Goal: Obtain resource: Download file/media

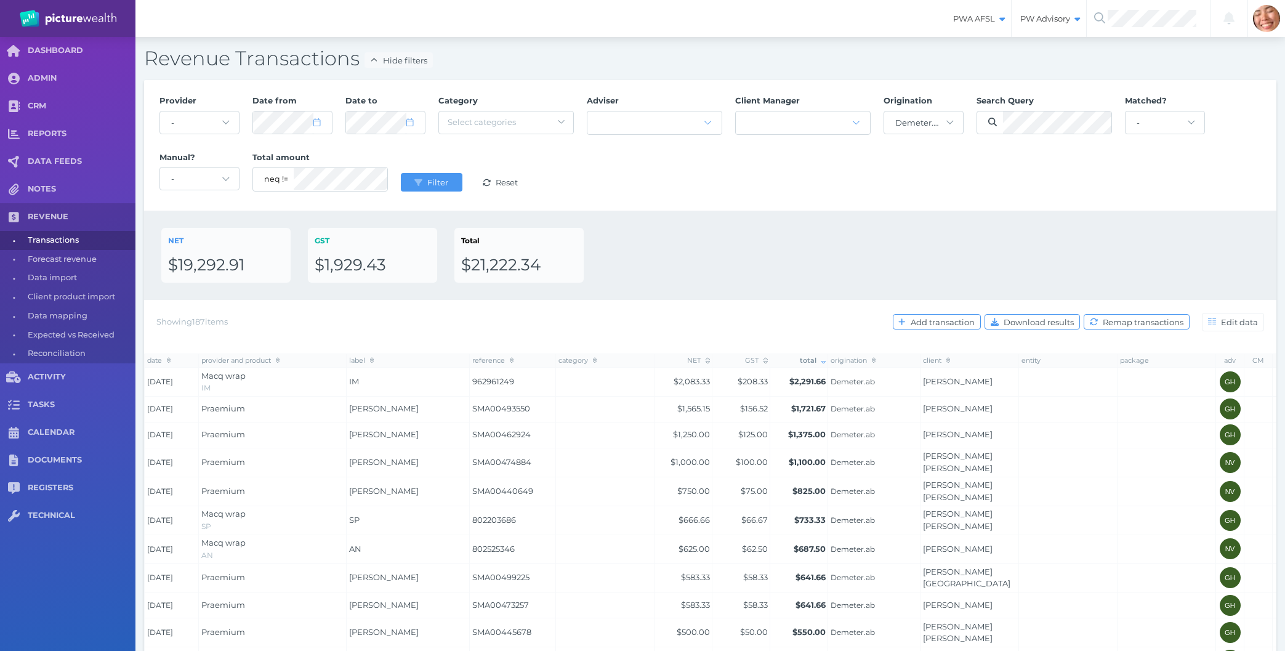
select select "null"
select select "46"
select select "100"
drag, startPoint x: 314, startPoint y: 122, endPoint x: 245, endPoint y: 123, distance: 69.0
click at [224, 107] on div "Provider - Acuity Fee Revenue Acuity Trustee Advocate Private Wealth Pty Ltd AI…" at bounding box center [710, 145] width 1115 height 113
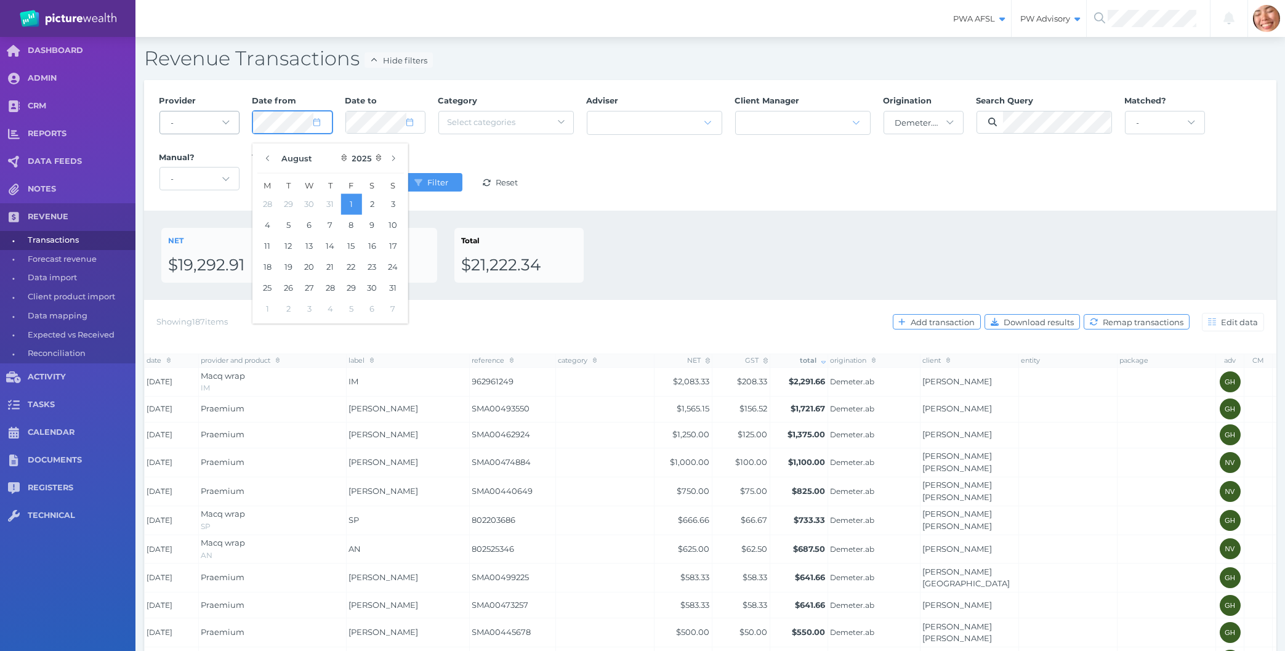
click at [208, 117] on div "Provider - Acuity Fee Revenue Acuity Trustee Advocate Private Wealth Pty Ltd AI…" at bounding box center [710, 145] width 1115 height 113
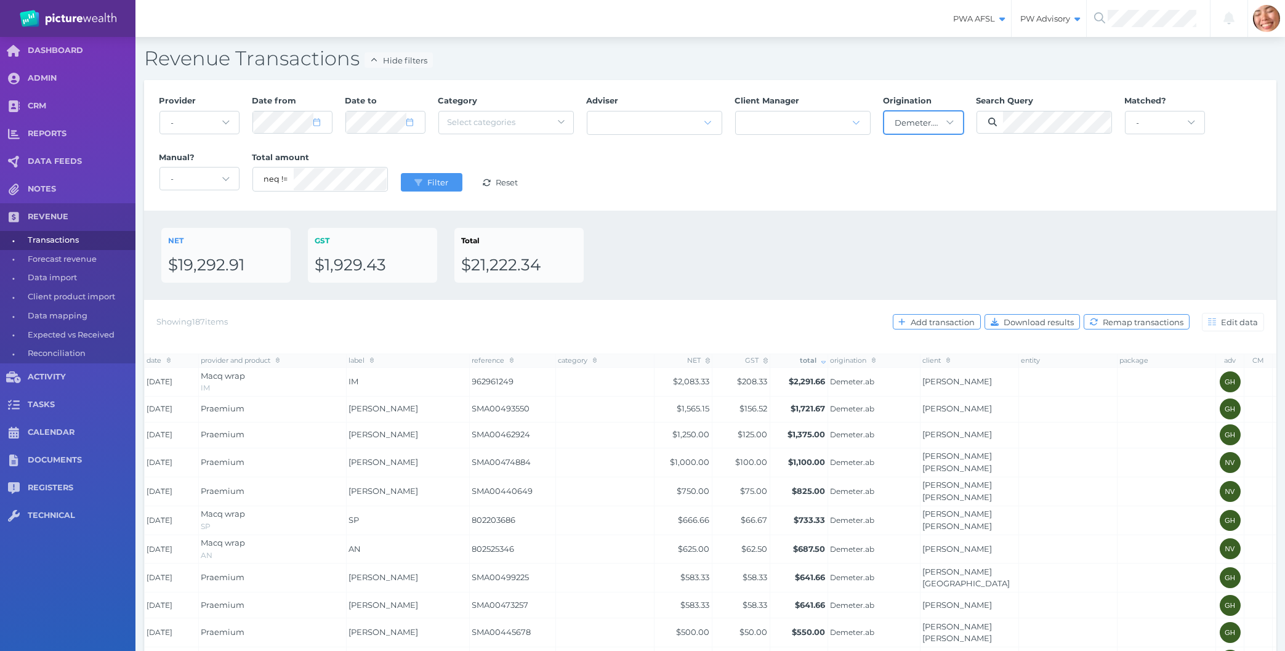
select select "7"
select select "2025"
select select "null"
click option "-" at bounding box center [0, 0] width 0 height 0
click at [890, 159] on div "Provider - Acuity Fee Revenue Acuity Trustee Advocate Private Wealth Pty Ltd AI…" at bounding box center [710, 145] width 1115 height 113
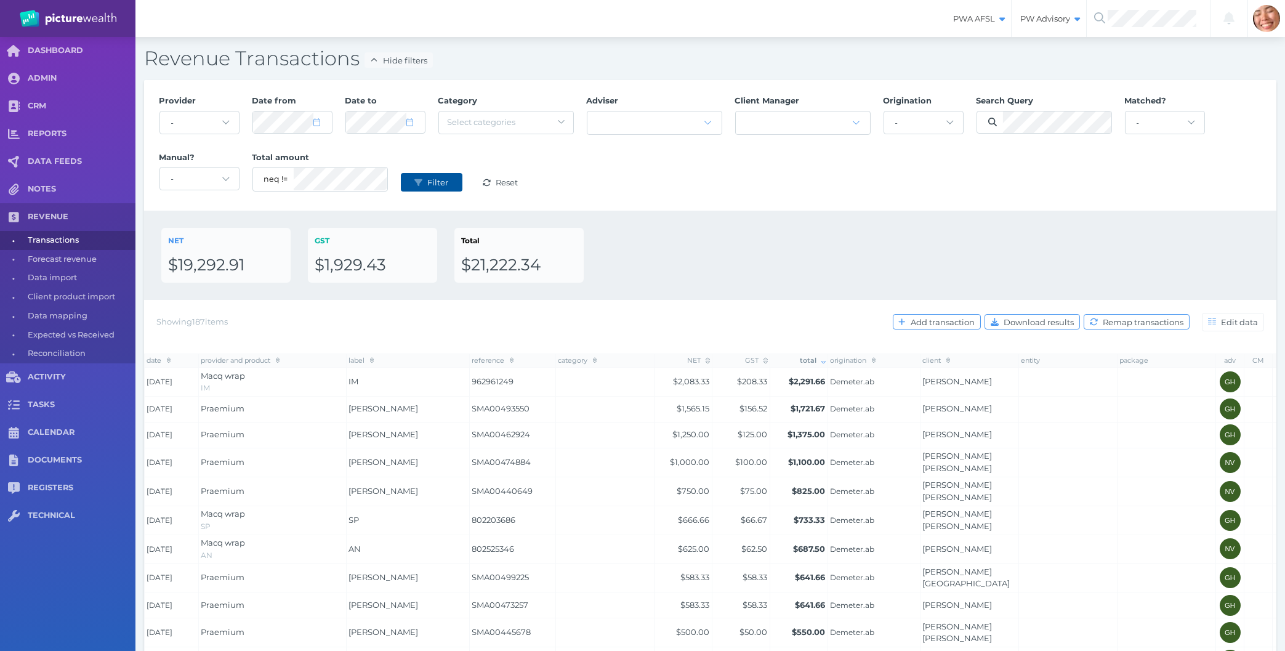
click at [433, 176] on button "Filter" at bounding box center [432, 182] width 62 height 18
select select "7"
select select "2025"
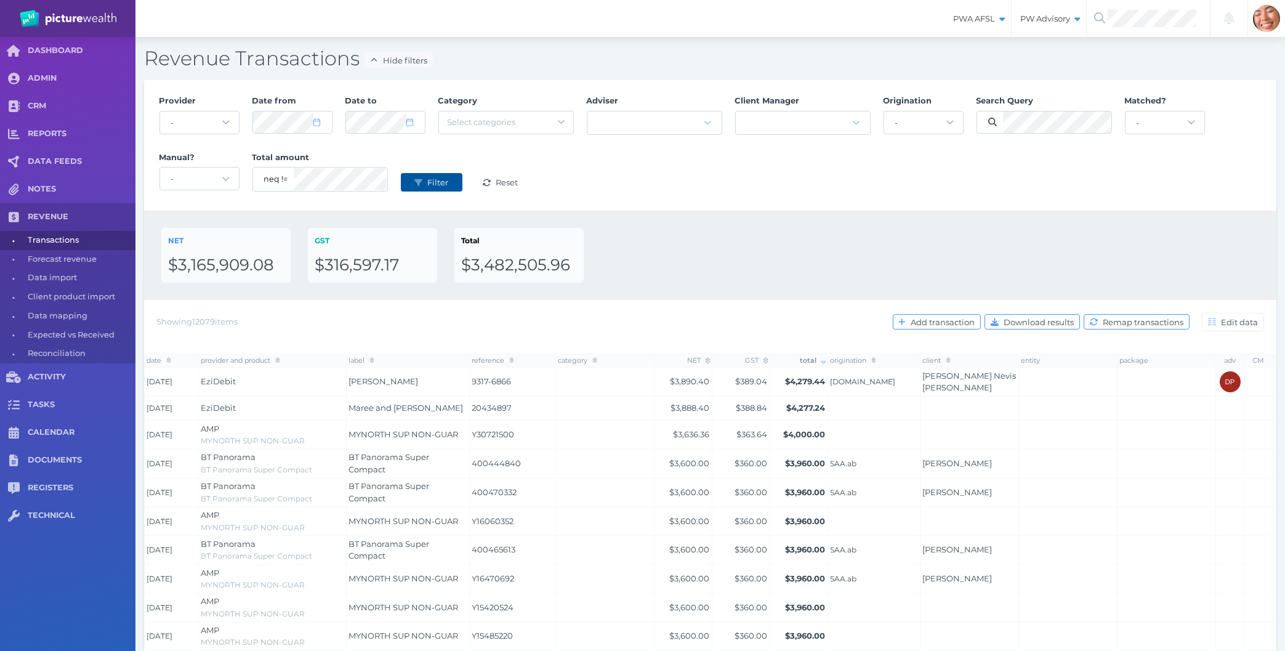
click at [432, 182] on span "Filter" at bounding box center [439, 182] width 29 height 10
click at [1015, 206] on div "Provider - Acuity Fee Revenue Acuity Trustee Advocate Private Wealth Pty Ltd AI…" at bounding box center [710, 145] width 1132 height 131
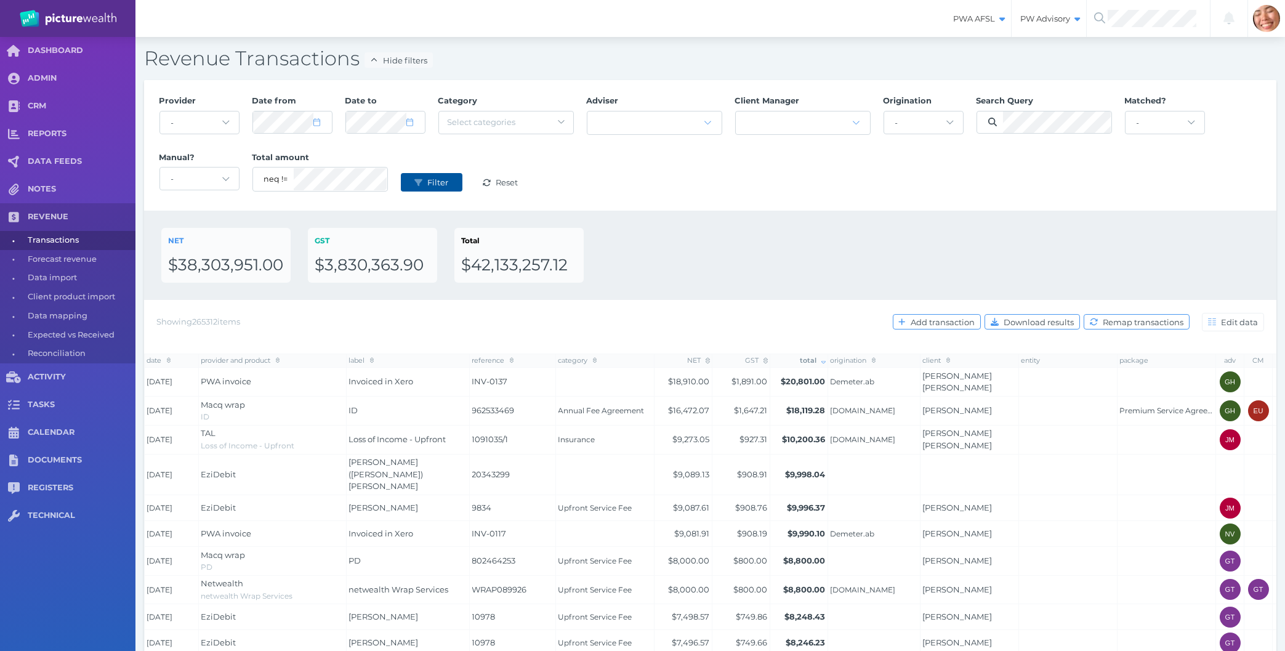
click at [403, 179] on button "Filter" at bounding box center [432, 182] width 62 height 18
click at [858, 217] on div "NET $38,303,951.00 GST $3,830,363.90 Total $42,133,257.12" at bounding box center [710, 255] width 1132 height 89
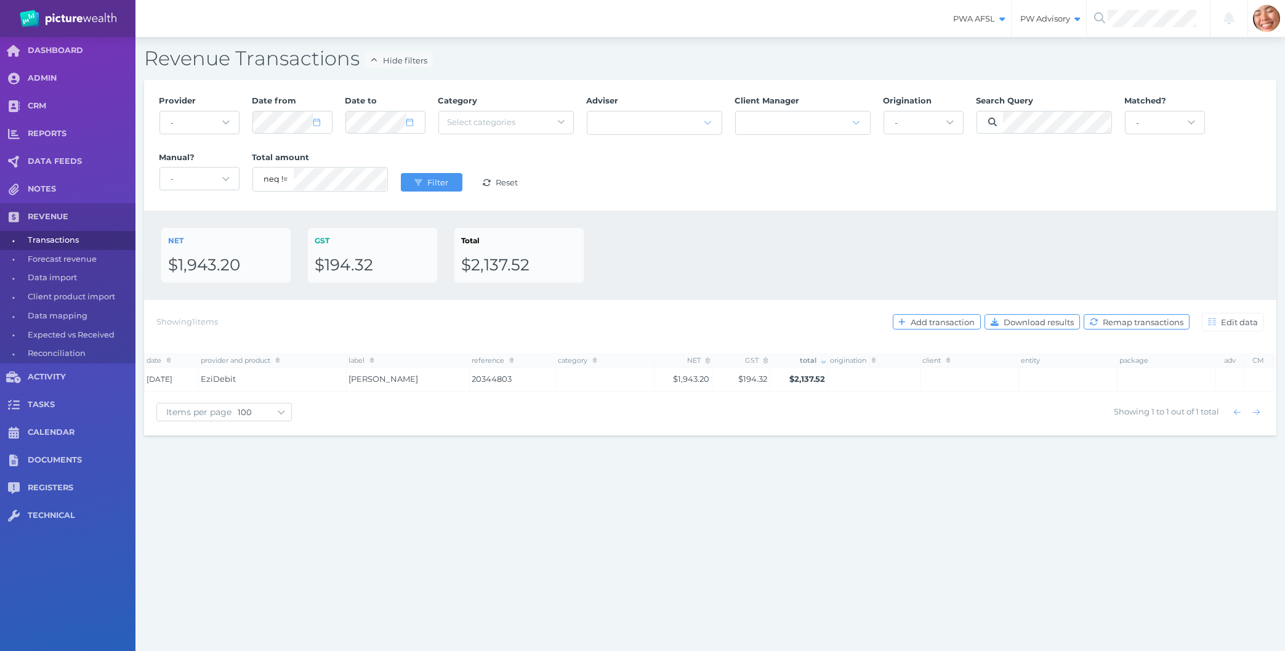
click at [614, 467] on div "PWA AFSL Switch to license: PWA AFSL NEO AFSL (inactive) PW Advisory Switch to …" at bounding box center [642, 325] width 1285 height 651
click at [1108, 250] on div "NET $1,943.20 GST $194.32 Total $2,137.52" at bounding box center [710, 255] width 1098 height 55
click at [1041, 317] on button "Download results" at bounding box center [1032, 321] width 95 height 15
click at [437, 183] on span "Filter" at bounding box center [439, 182] width 29 height 10
click at [815, 195] on div "Provider - Acuity Fee Revenue Acuity Trustee Advocate Private Wealth Pty Ltd AI…" at bounding box center [710, 145] width 1115 height 113
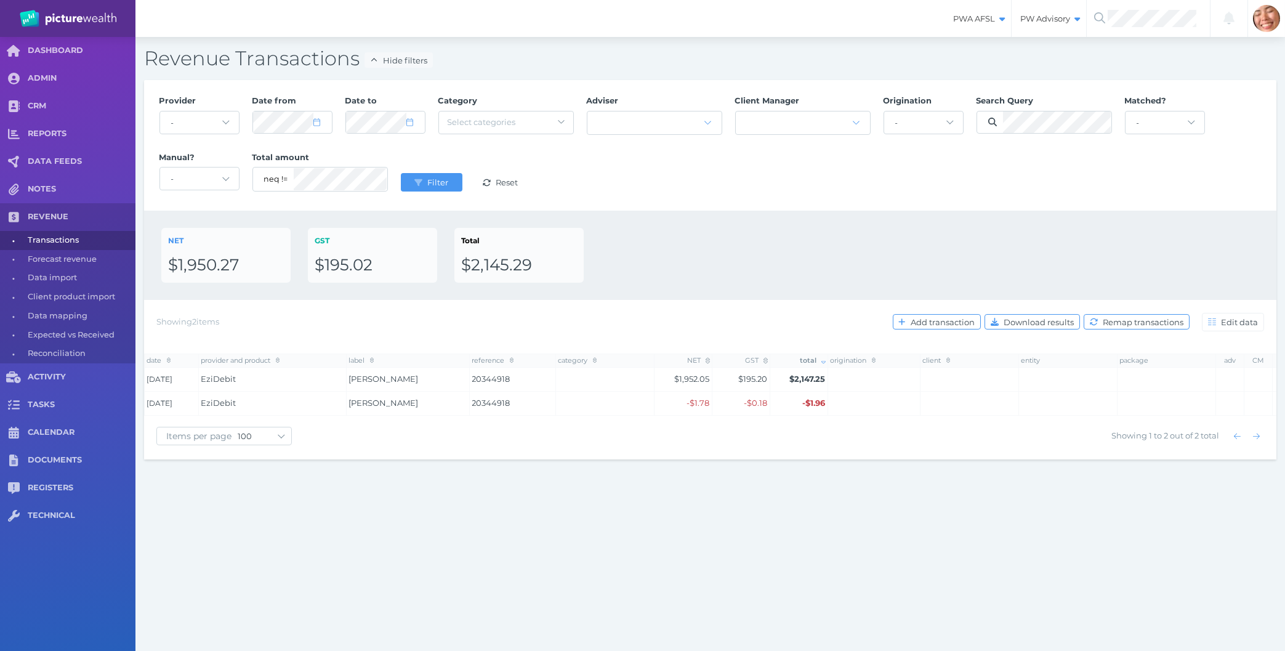
click at [849, 226] on div "NET $1,950.27 GST $195.02 Total $2,145.29" at bounding box center [710, 255] width 1132 height 89
click at [1013, 323] on span "Download results" at bounding box center [1040, 322] width 78 height 10
click at [436, 179] on span "Filter" at bounding box center [439, 182] width 29 height 10
click at [725, 167] on div "Provider - Acuity Fee Revenue Acuity Trustee Advocate Private Wealth Pty Ltd AI…" at bounding box center [710, 145] width 1115 height 113
click at [1048, 315] on button "Download results" at bounding box center [1032, 321] width 95 height 15
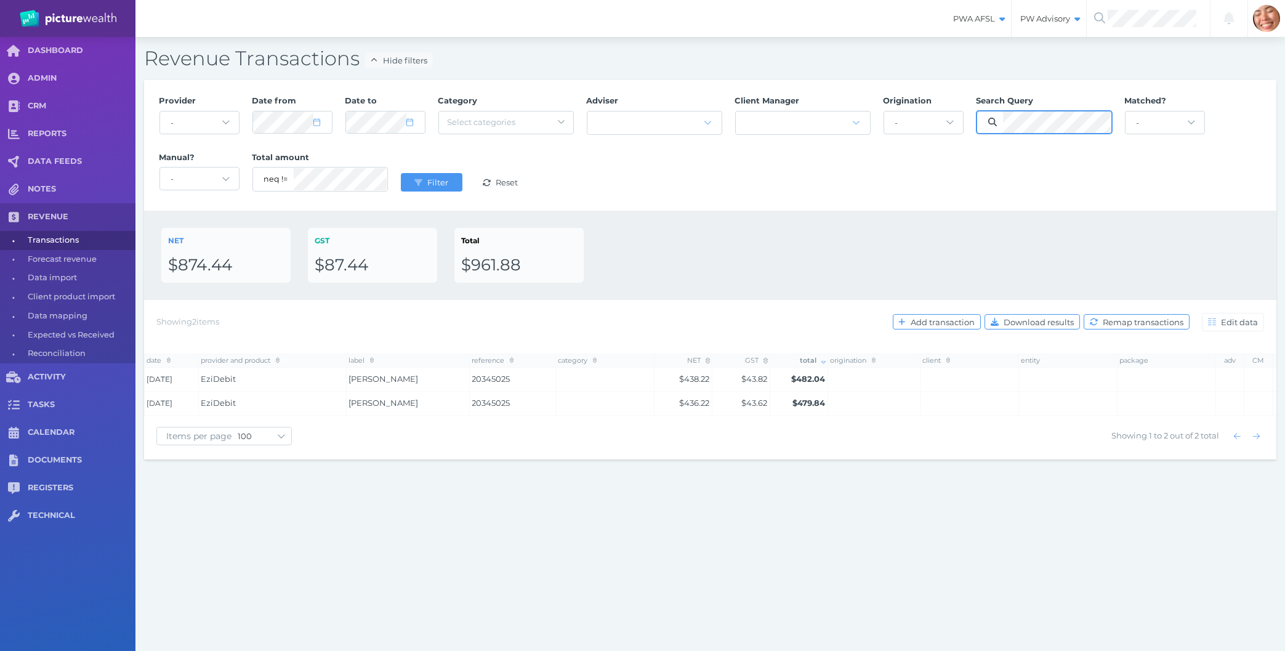
click at [401, 173] on button "Filter" at bounding box center [432, 182] width 62 height 18
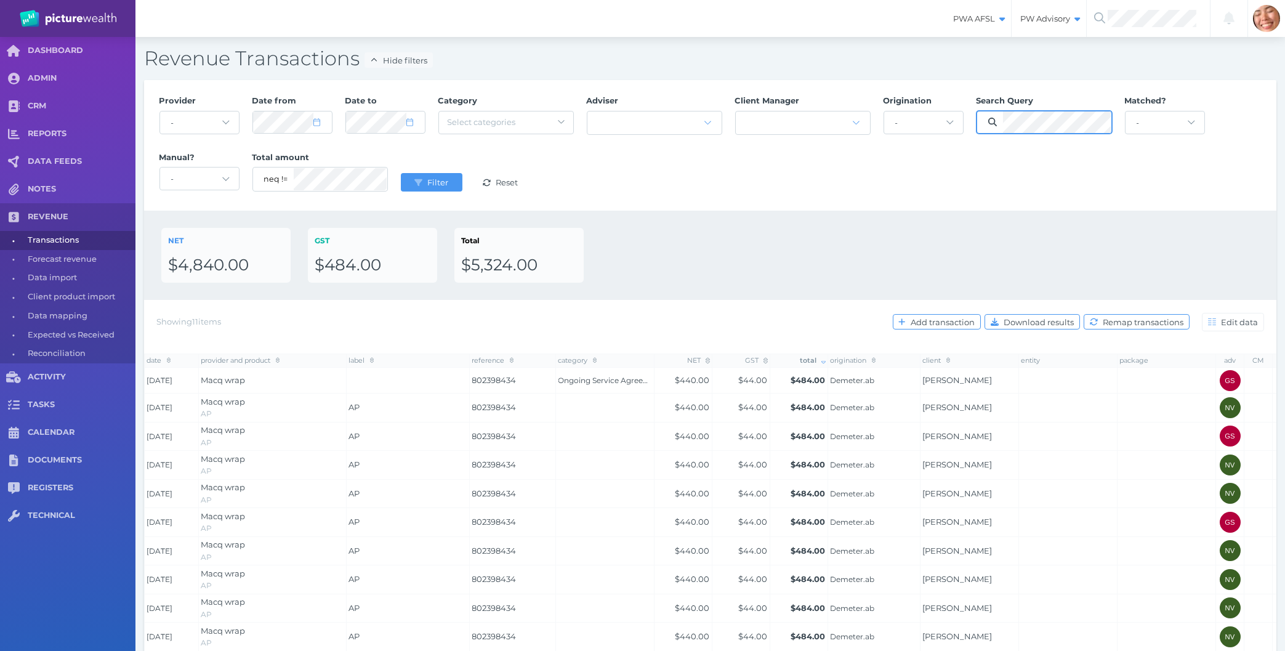
click at [401, 173] on button "Filter" at bounding box center [432, 182] width 62 height 18
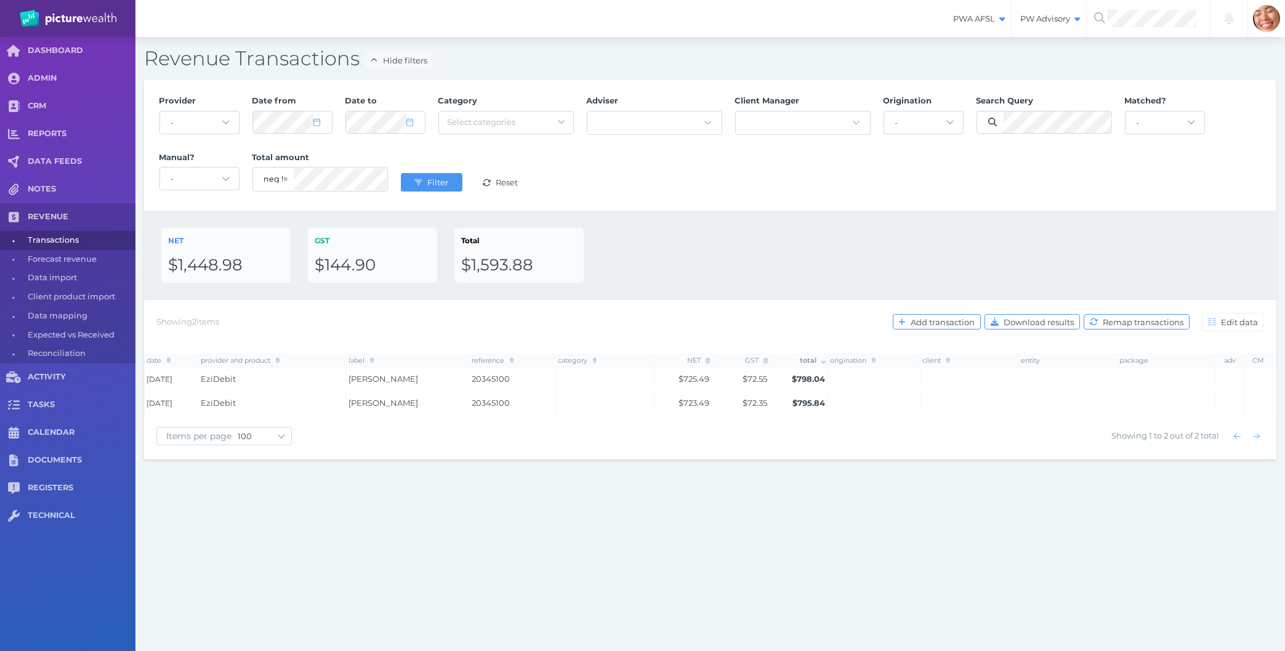
click at [947, 240] on div "NET $1,448.98 GST $144.90 Total $1,593.88" at bounding box center [710, 255] width 1098 height 55
click at [1047, 326] on span "Download results" at bounding box center [1040, 322] width 78 height 10
